Goal: Task Accomplishment & Management: Manage account settings

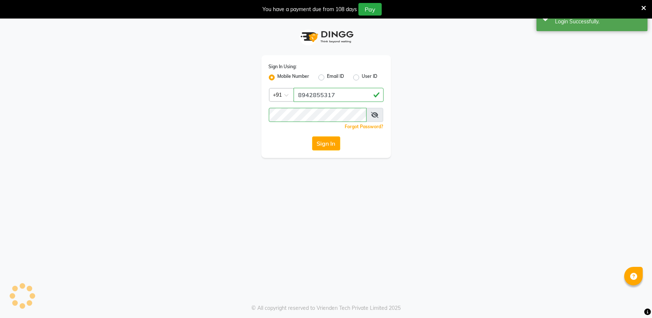
select select "89"
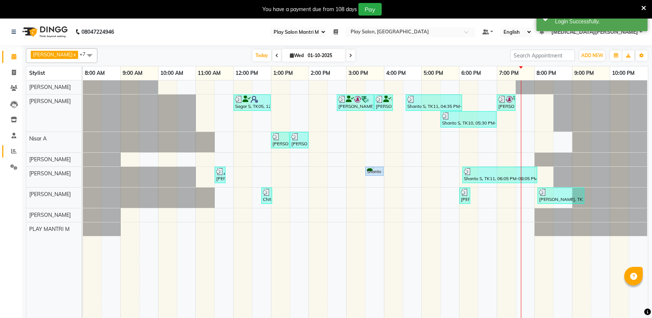
click at [17, 146] on link "Reports" at bounding box center [11, 151] width 18 height 12
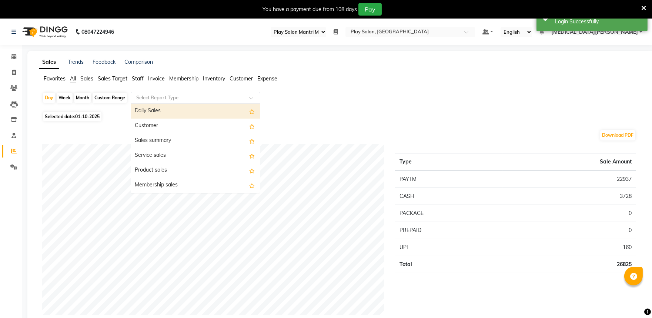
click at [175, 97] on input "text" at bounding box center [188, 97] width 107 height 7
click at [154, 110] on div "Daily Sales" at bounding box center [195, 111] width 129 height 15
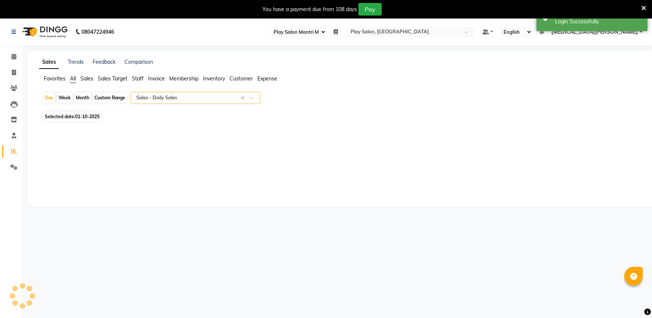
select select "full_report"
select select "csv"
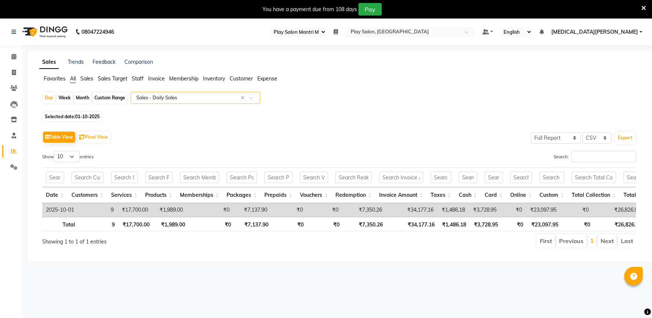
click at [187, 97] on input "text" at bounding box center [188, 97] width 107 height 7
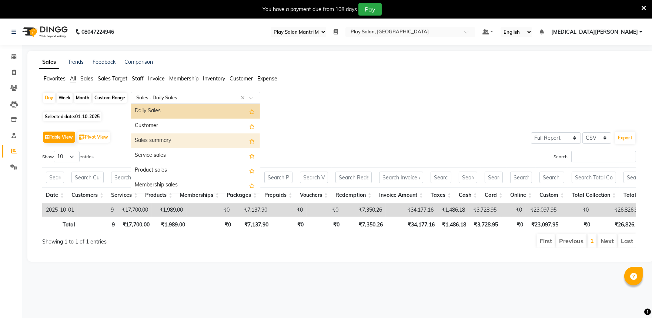
click at [183, 142] on div "Sales summary" at bounding box center [195, 140] width 129 height 15
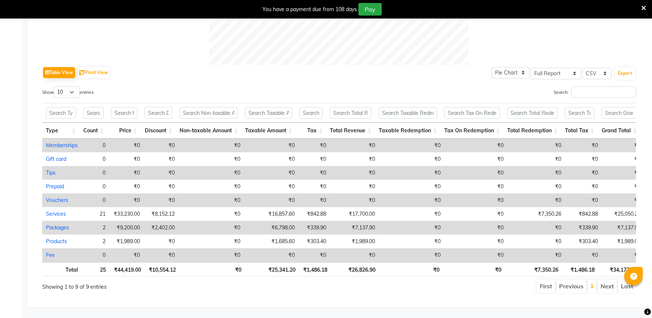
scroll to position [345, 0]
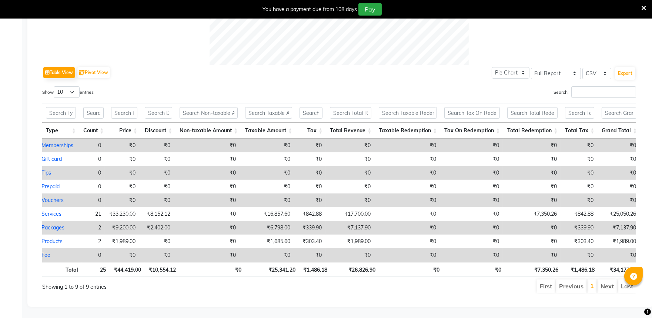
scroll to position [0, 4]
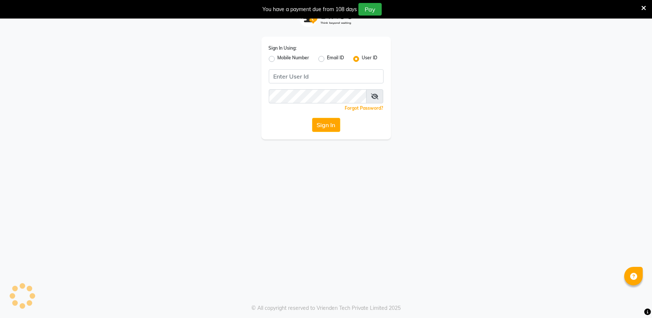
scroll to position [19, 0]
click at [278, 57] on label "Mobile Number" at bounding box center [294, 58] width 32 height 9
click at [278, 57] on input "Mobile Number" at bounding box center [280, 56] width 5 height 5
radio input "true"
radio input "false"
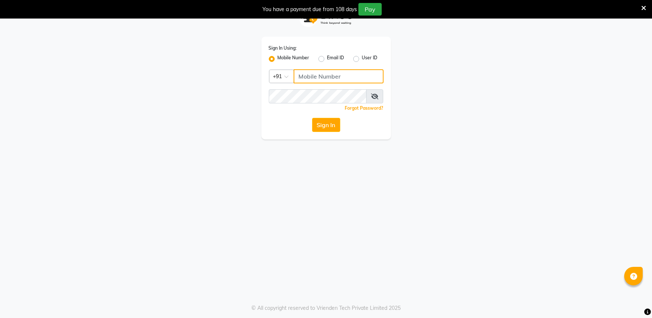
click at [305, 78] on input "Username" at bounding box center [339, 76] width 90 height 14
type input "9"
type input "8942855317"
click at [375, 94] on icon at bounding box center [374, 96] width 7 height 6
click at [330, 123] on button "Sign In" at bounding box center [326, 125] width 28 height 14
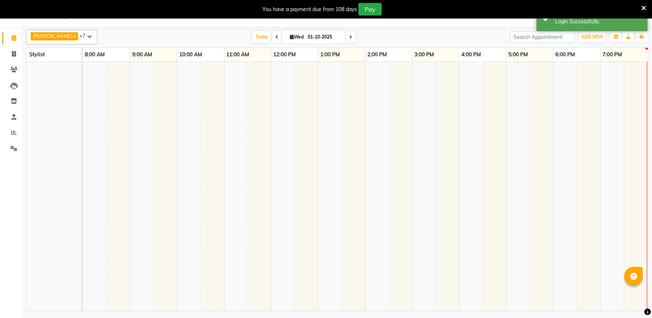
select select "89"
select select "en"
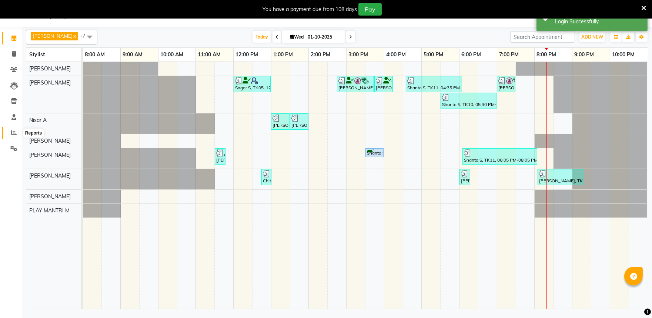
click at [13, 135] on icon at bounding box center [14, 133] width 6 height 6
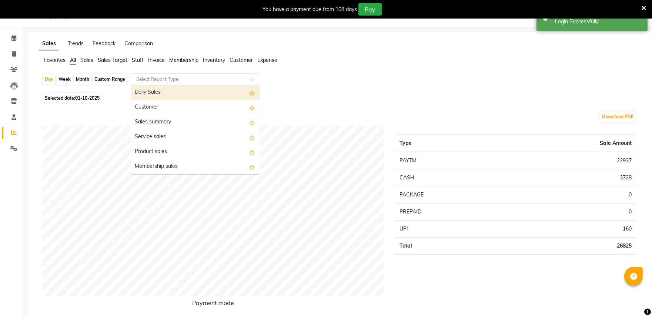
click at [188, 81] on input "text" at bounding box center [188, 79] width 107 height 7
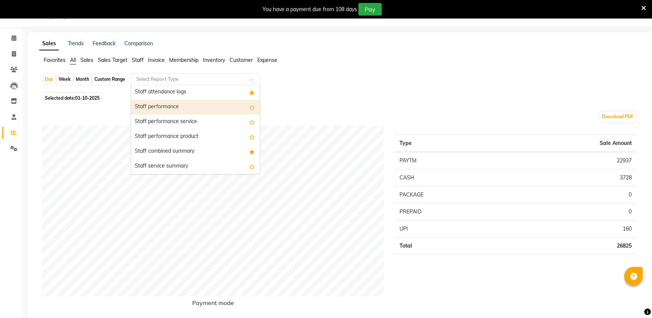
scroll to position [370, 0]
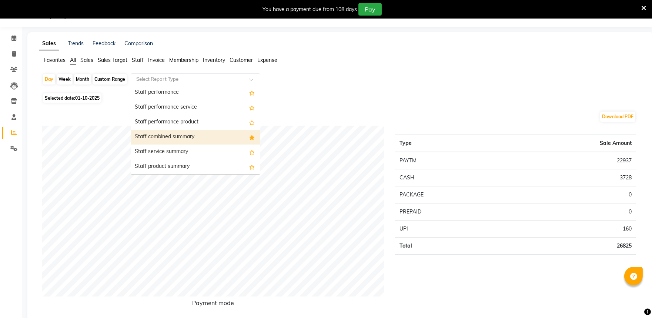
click at [219, 133] on div "Staff combined summary" at bounding box center [195, 137] width 129 height 15
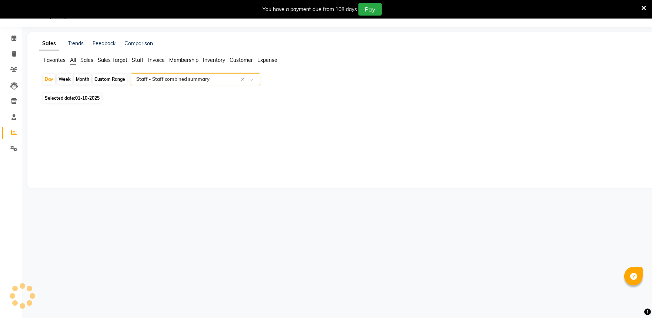
select select "full_report"
select select "csv"
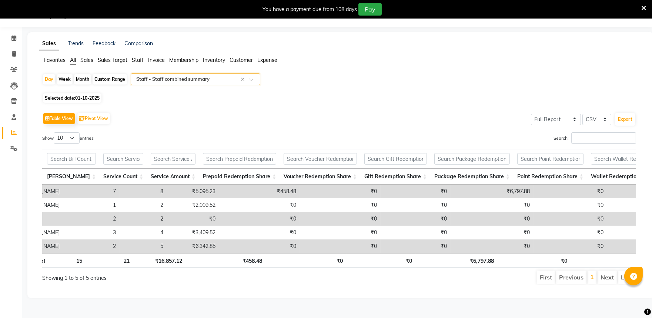
scroll to position [0, 54]
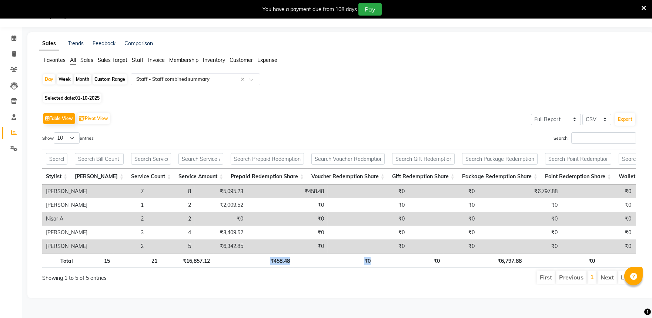
drag, startPoint x: 268, startPoint y: 258, endPoint x: 382, endPoint y: 259, distance: 113.7
click at [382, 259] on tr "Total 15 21 ₹16,857.12 ₹458.48 ₹0 ₹0 ₹6,797.88 ₹0 ₹0 ₹24,113.48 ₹1,685.60 ₹0 ₹0…" at bounding box center [520, 260] width 956 height 14
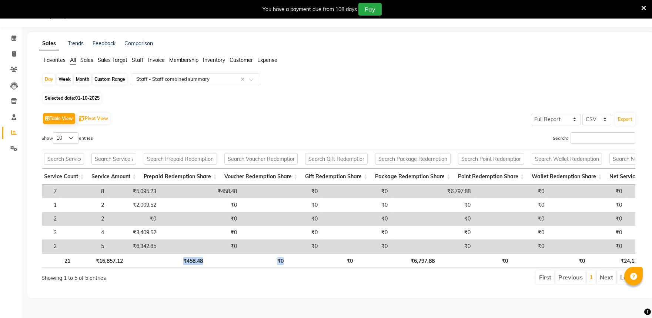
scroll to position [0, 0]
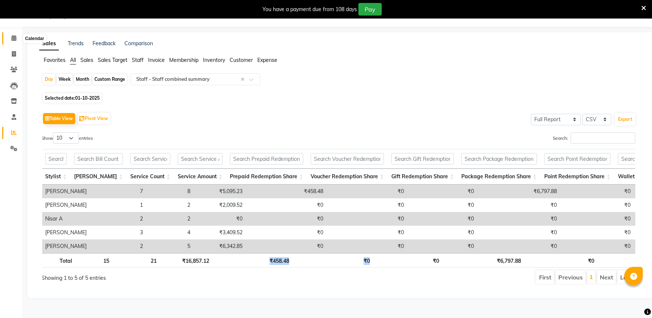
click at [19, 35] on span at bounding box center [13, 38] width 13 height 9
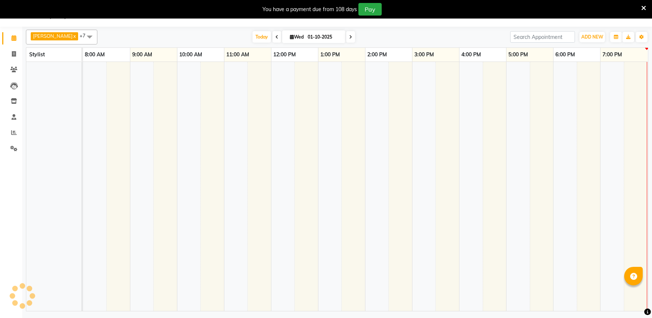
scroll to position [19, 0]
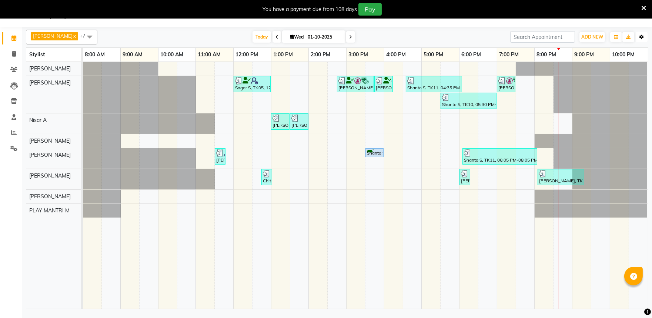
click at [640, 37] on icon "button" at bounding box center [641, 37] width 4 height 4
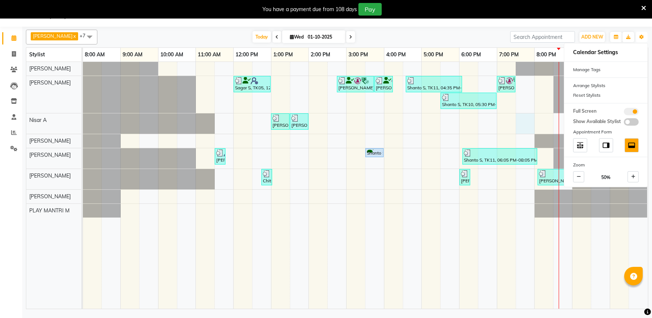
drag, startPoint x: 523, startPoint y: 123, endPoint x: 531, endPoint y: 113, distance: 13.2
click at [525, 118] on div "Sagar S, TK05, 12:00 PM-01:00 PM, Hair Cut Men (Senior stylist) Suvham Sharma, …" at bounding box center [365, 185] width 565 height 247
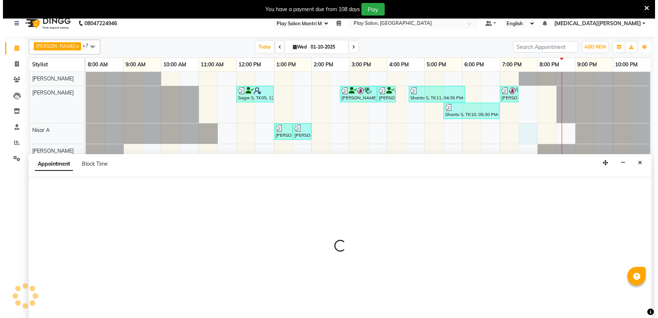
scroll to position [0, 0]
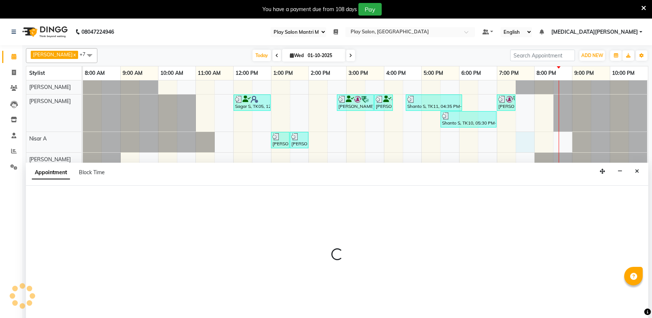
select select "81314"
select select "1170"
select select "tentative"
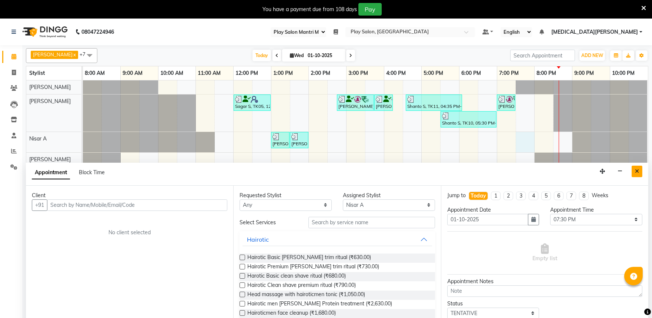
drag, startPoint x: 636, startPoint y: 173, endPoint x: 642, endPoint y: 104, distance: 69.2
click at [636, 173] on icon "Close" at bounding box center [637, 170] width 4 height 5
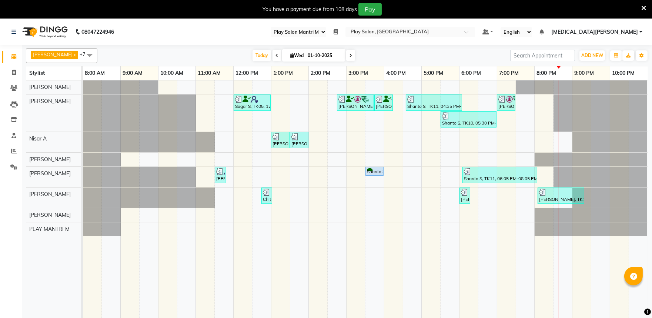
click at [625, 31] on span "[MEDICAL_DATA][PERSON_NAME]" at bounding box center [594, 32] width 87 height 8
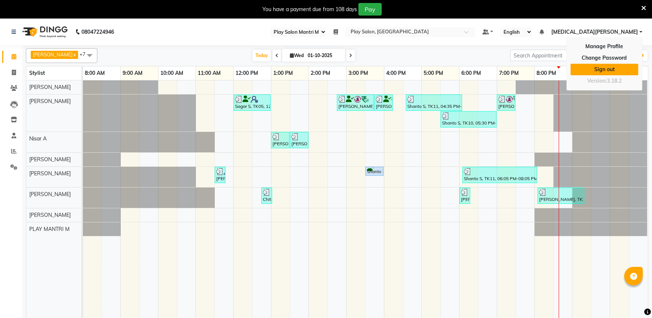
click at [604, 71] on link "Sign out" at bounding box center [605, 69] width 68 height 11
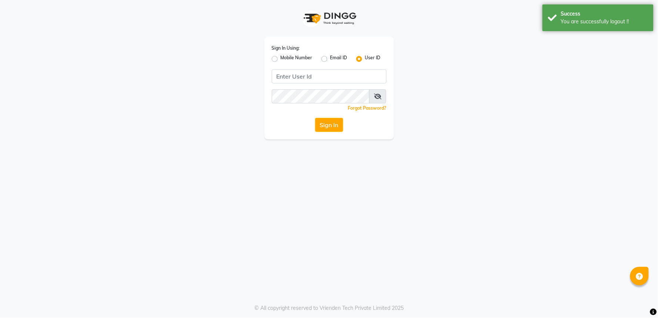
click at [281, 57] on label "Mobile Number" at bounding box center [297, 58] width 32 height 9
click at [281, 57] on input "Mobile Number" at bounding box center [283, 56] width 5 height 5
radio input "true"
radio input "false"
click at [312, 75] on input "Username" at bounding box center [342, 76] width 90 height 14
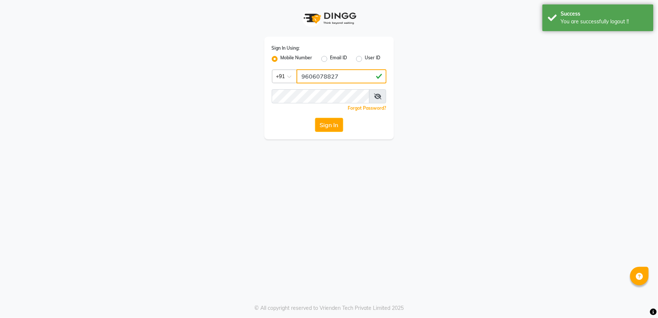
type input "9606078827"
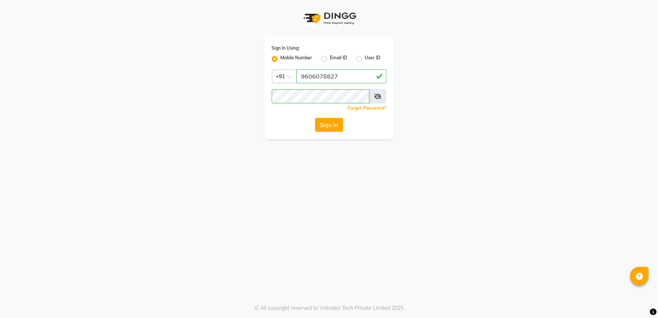
click at [377, 98] on icon at bounding box center [377, 96] width 7 height 6
click at [321, 125] on button "Sign In" at bounding box center [329, 125] width 28 height 14
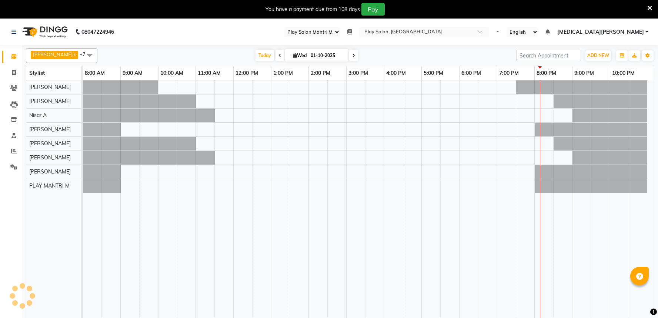
select select "89"
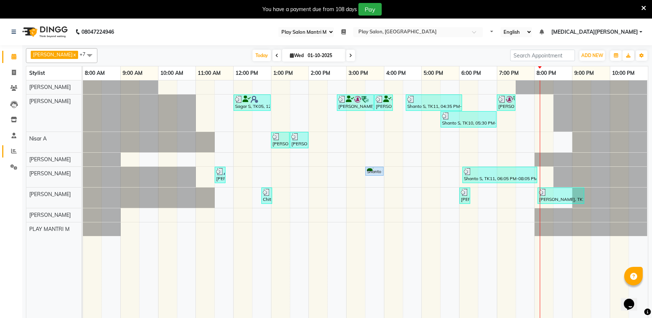
click at [17, 152] on span at bounding box center [13, 151] width 13 height 9
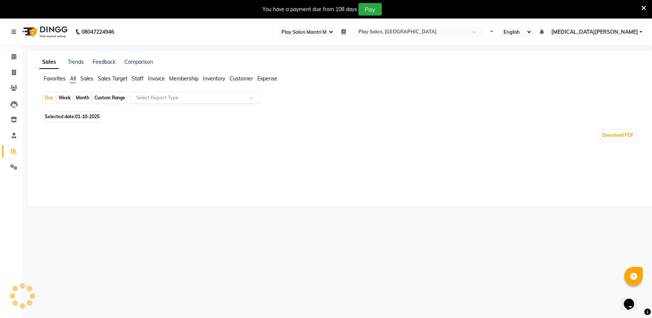
click at [195, 97] on input "text" at bounding box center [188, 97] width 107 height 7
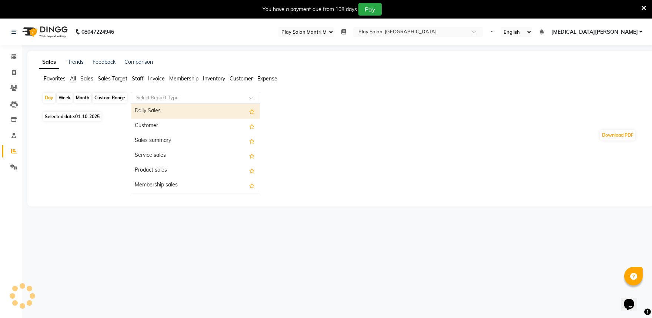
click at [192, 113] on div "Daily Sales" at bounding box center [195, 111] width 129 height 15
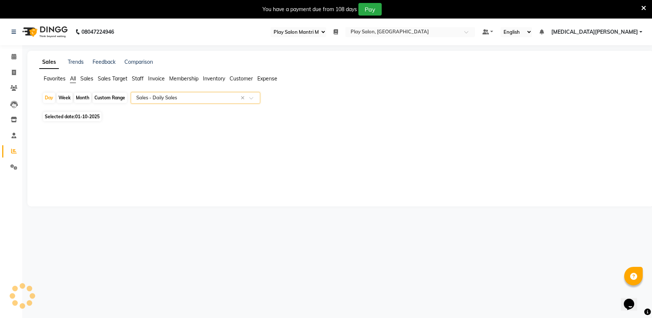
select select "full_report"
select select "csv"
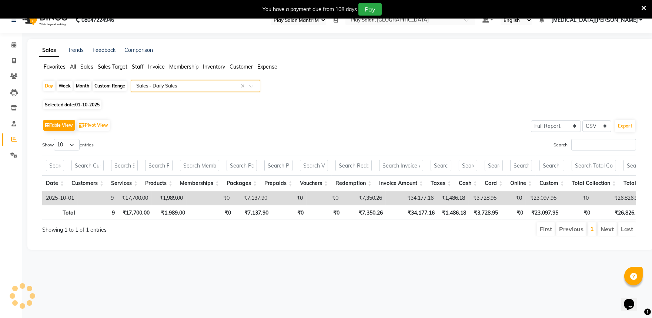
scroll to position [19, 0]
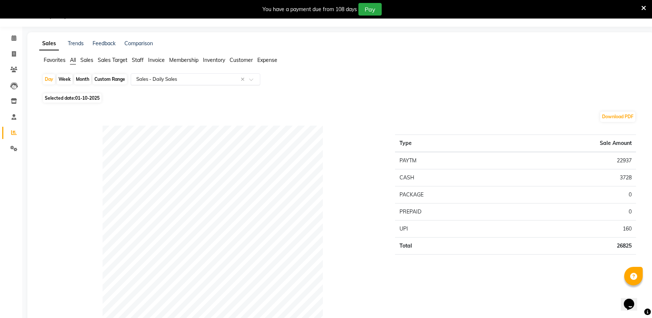
click at [252, 74] on div "Select Report Type × Sales - Daily Sales ×" at bounding box center [196, 79] width 130 height 12
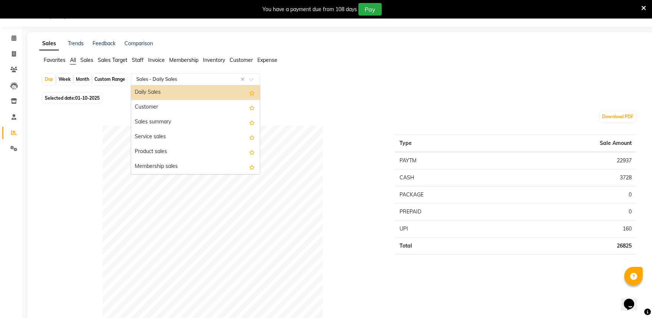
click at [208, 90] on div "Daily Sales" at bounding box center [195, 92] width 129 height 15
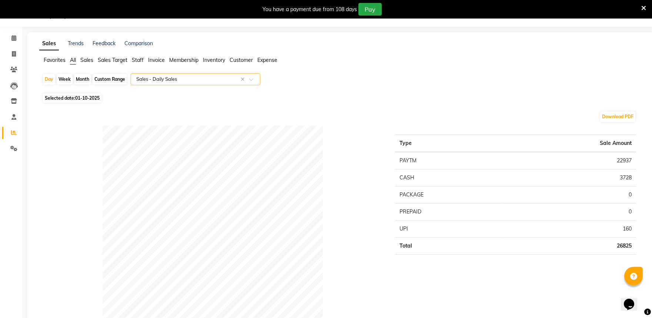
click at [73, 61] on span "All" at bounding box center [73, 60] width 6 height 7
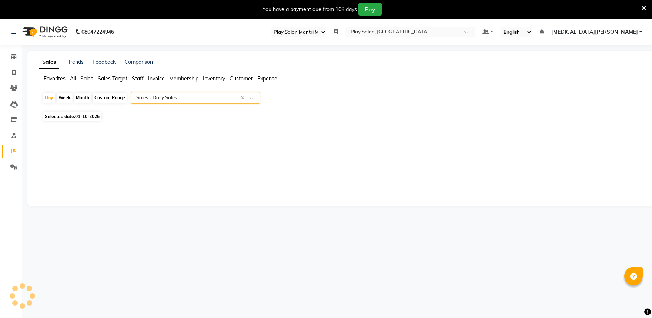
select select "89"
select select "full_report"
select select "csv"
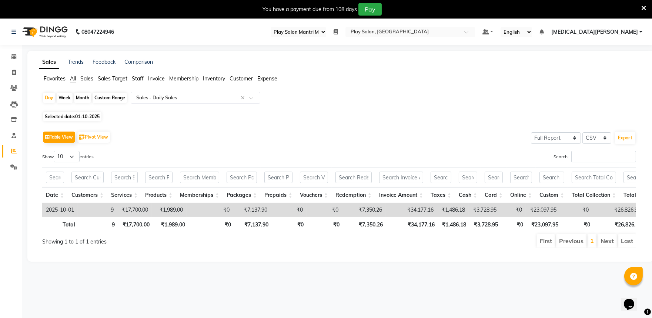
click at [188, 74] on div "Sales Trends Feedback Comparison Favorites All Sales Sales Target Staff Invoice…" at bounding box center [340, 156] width 627 height 211
click at [188, 75] on span "Membership" at bounding box center [183, 78] width 29 height 7
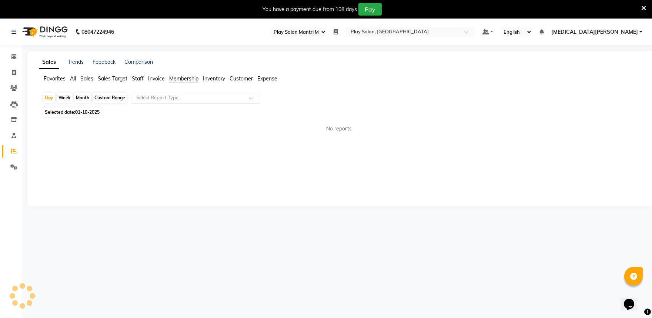
click at [179, 98] on input "text" at bounding box center [188, 97] width 107 height 7
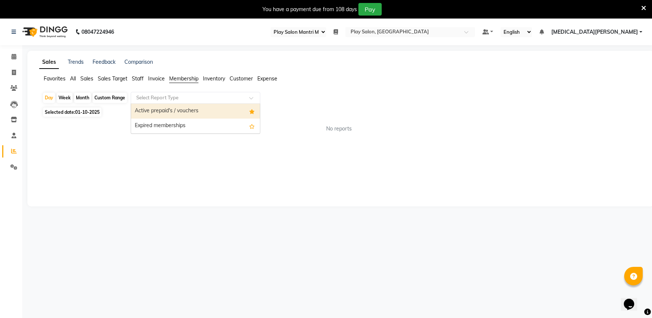
click at [168, 110] on div "Active prepaid's / vouchers" at bounding box center [195, 111] width 129 height 15
select select "full_report"
select select "csv"
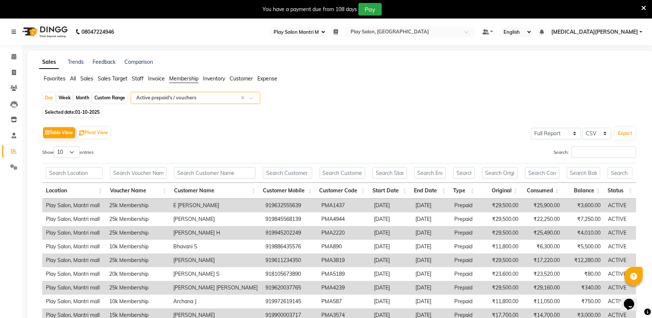
click at [243, 82] on li "Customer" at bounding box center [241, 79] width 23 height 8
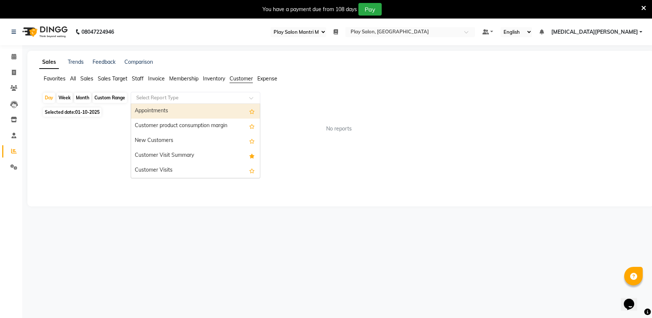
click at [204, 98] on input "text" at bounding box center [188, 97] width 107 height 7
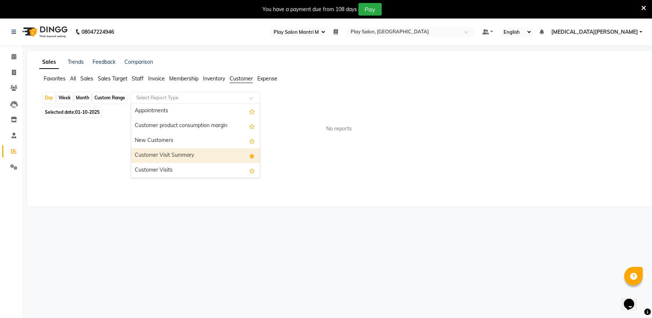
click at [178, 149] on div "Customer Visit Summary" at bounding box center [195, 155] width 129 height 15
select select "full_report"
select select "csv"
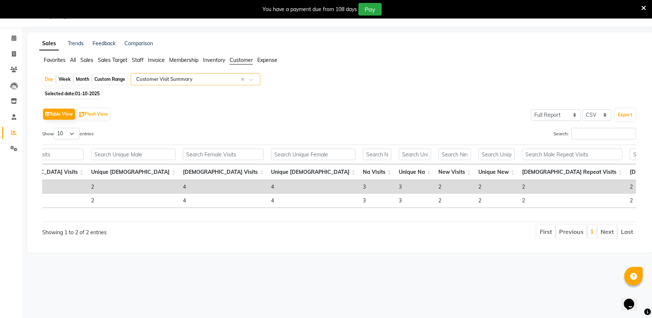
scroll to position [0, 170]
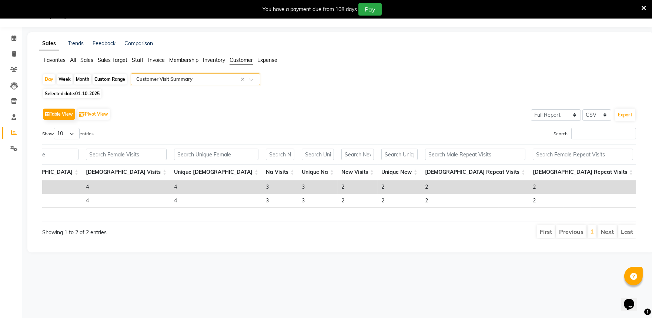
click at [186, 60] on span "Membership" at bounding box center [183, 60] width 29 height 7
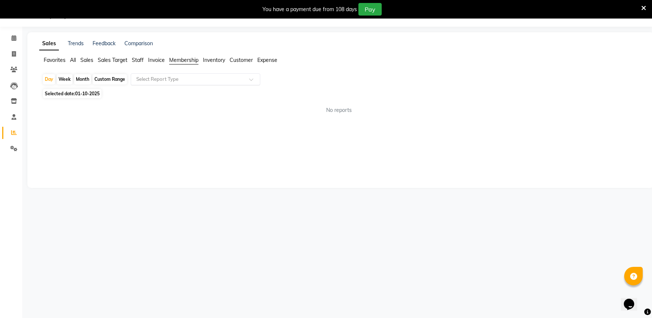
click at [184, 83] on input "text" at bounding box center [188, 79] width 107 height 7
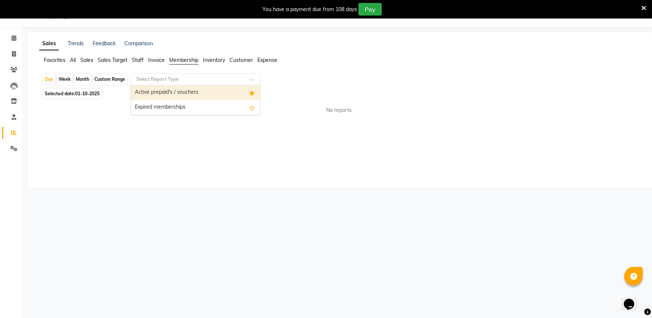
click at [177, 89] on div "Active prepaid's / vouchers" at bounding box center [195, 92] width 129 height 15
select select "full_report"
select select "csv"
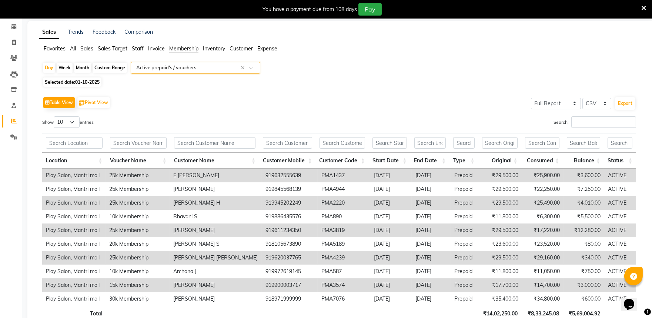
scroll to position [0, 0]
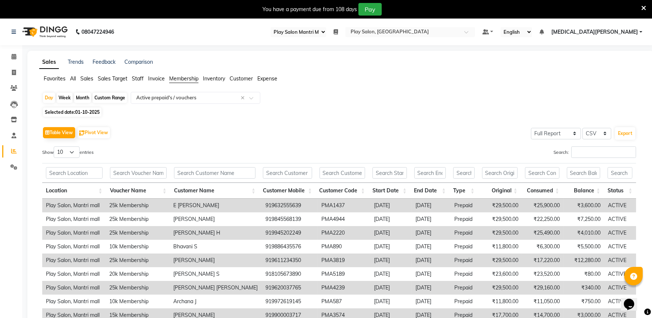
click at [74, 79] on span "All" at bounding box center [73, 78] width 6 height 7
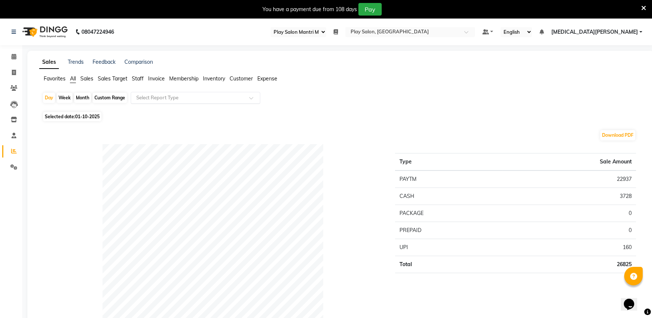
click at [150, 101] on input "text" at bounding box center [188, 97] width 107 height 7
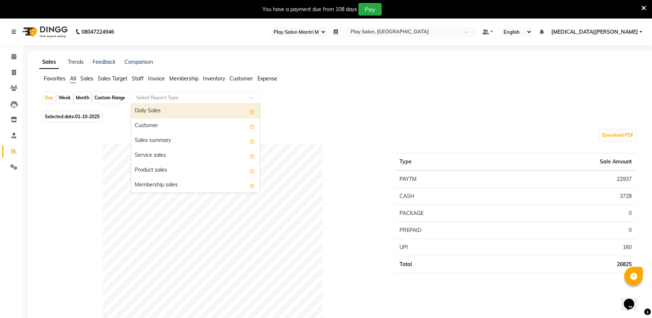
click at [149, 116] on div "Daily Sales" at bounding box center [195, 111] width 129 height 15
select select "full_report"
select select "csv"
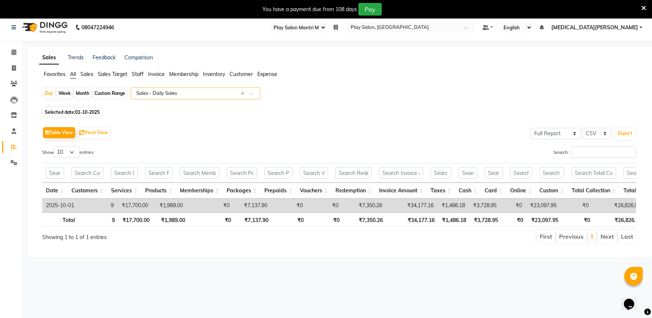
scroll to position [19, 0]
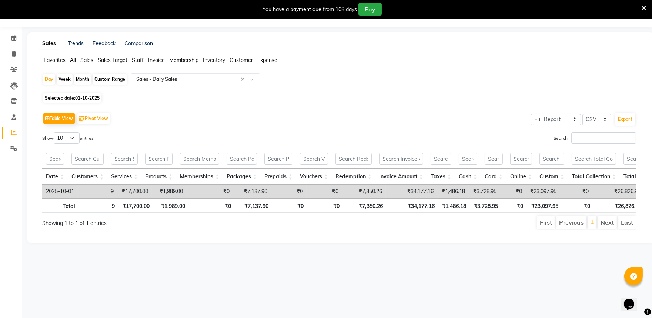
click at [60, 39] on div "Sales Trends Feedback Comparison Favorites All Sales Sales Target Staff Invoice…" at bounding box center [340, 137] width 627 height 211
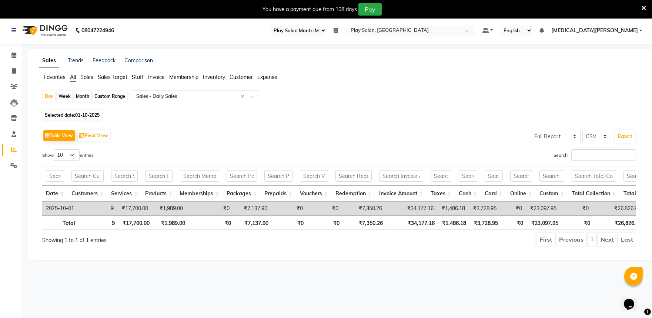
scroll to position [0, 0]
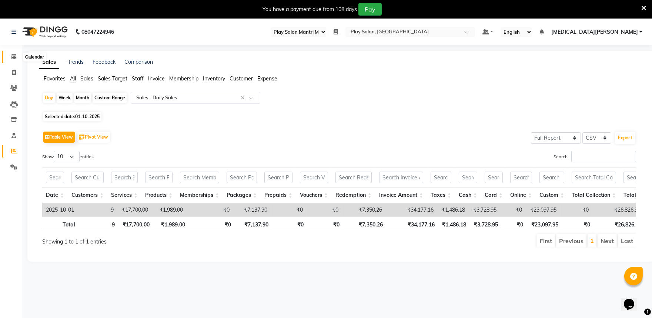
click at [11, 57] on icon at bounding box center [13, 57] width 5 height 6
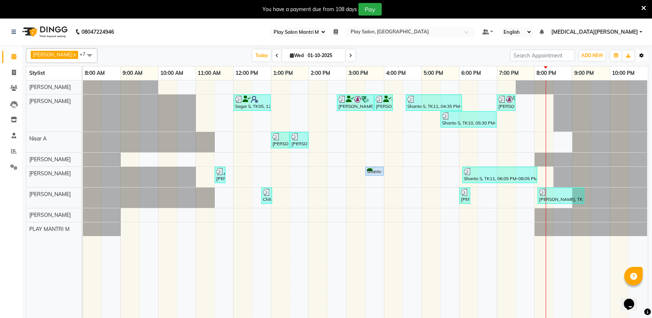
click at [642, 54] on icon "button" at bounding box center [641, 55] width 4 height 4
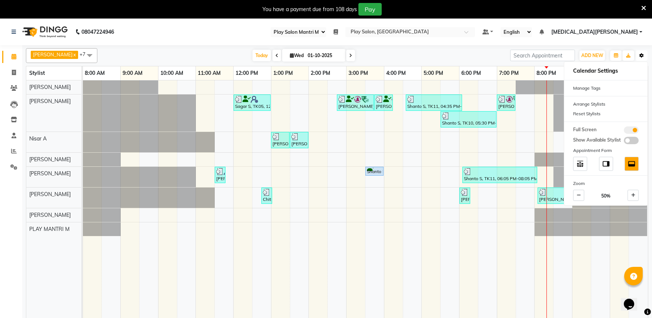
click at [642, 54] on icon "button" at bounding box center [641, 55] width 4 height 4
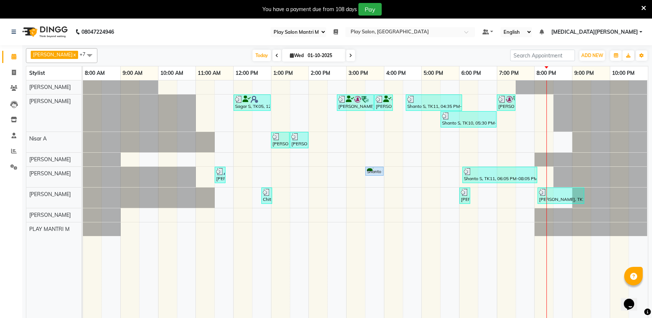
click at [628, 27] on ul "Default Panel My Panel English ENGLISH Español العربية मराठी हिंदी ગુજરાતી தமிழ…" at bounding box center [562, 32] width 167 height 10
click at [628, 31] on span "[MEDICAL_DATA][PERSON_NAME]" at bounding box center [594, 32] width 87 height 8
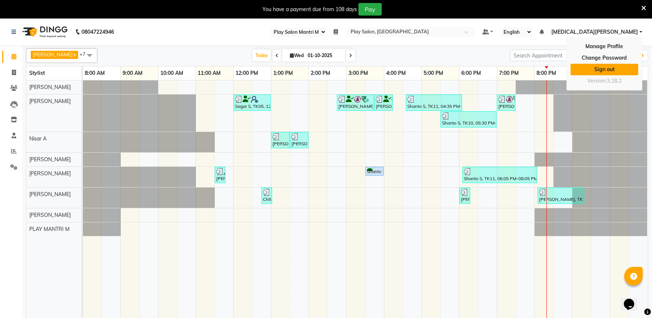
click at [605, 67] on link "Sign out" at bounding box center [605, 69] width 68 height 11
